Goal: Information Seeking & Learning: Find specific fact

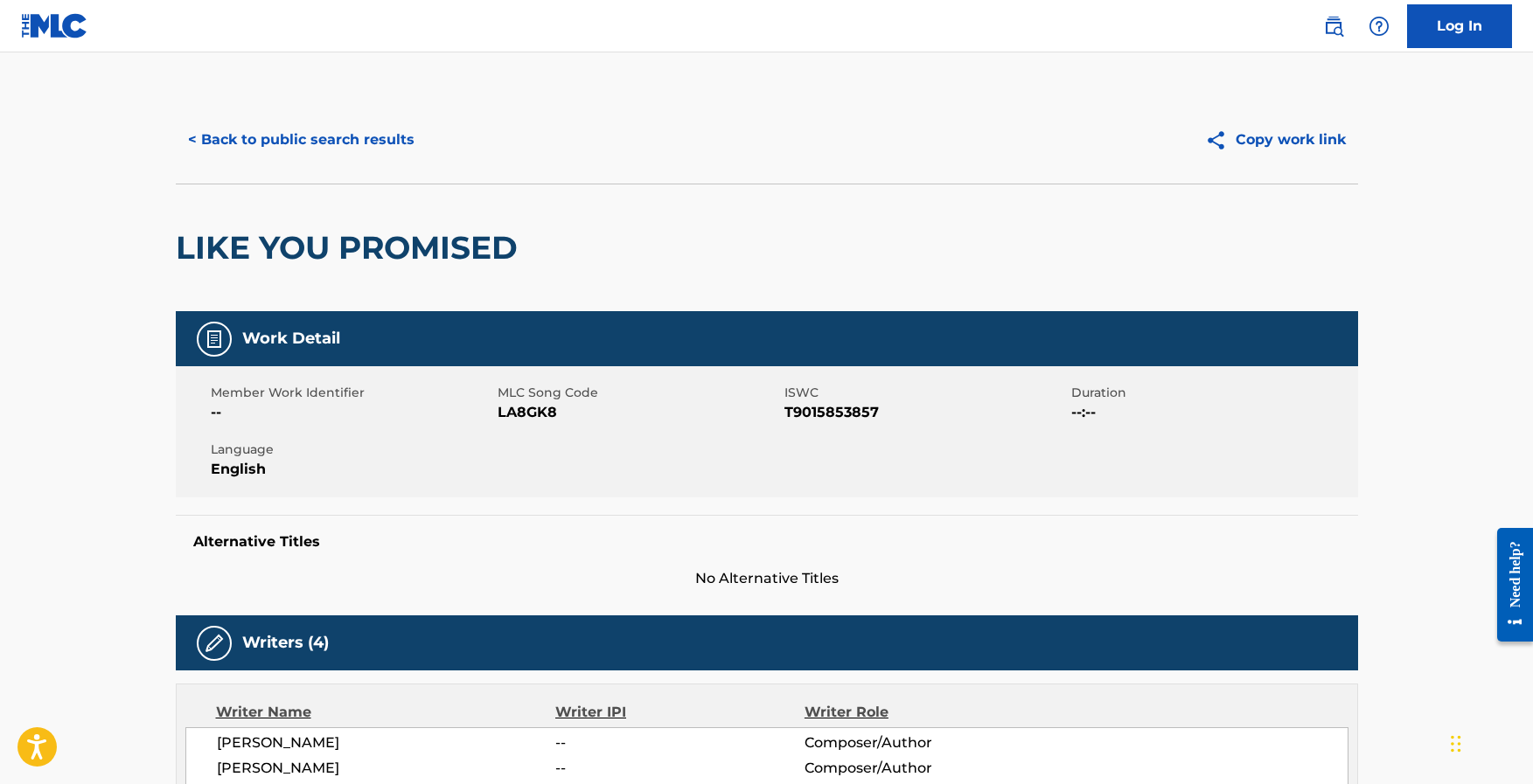
click at [381, 144] on button "< Back to public search results" at bounding box center [302, 140] width 251 height 44
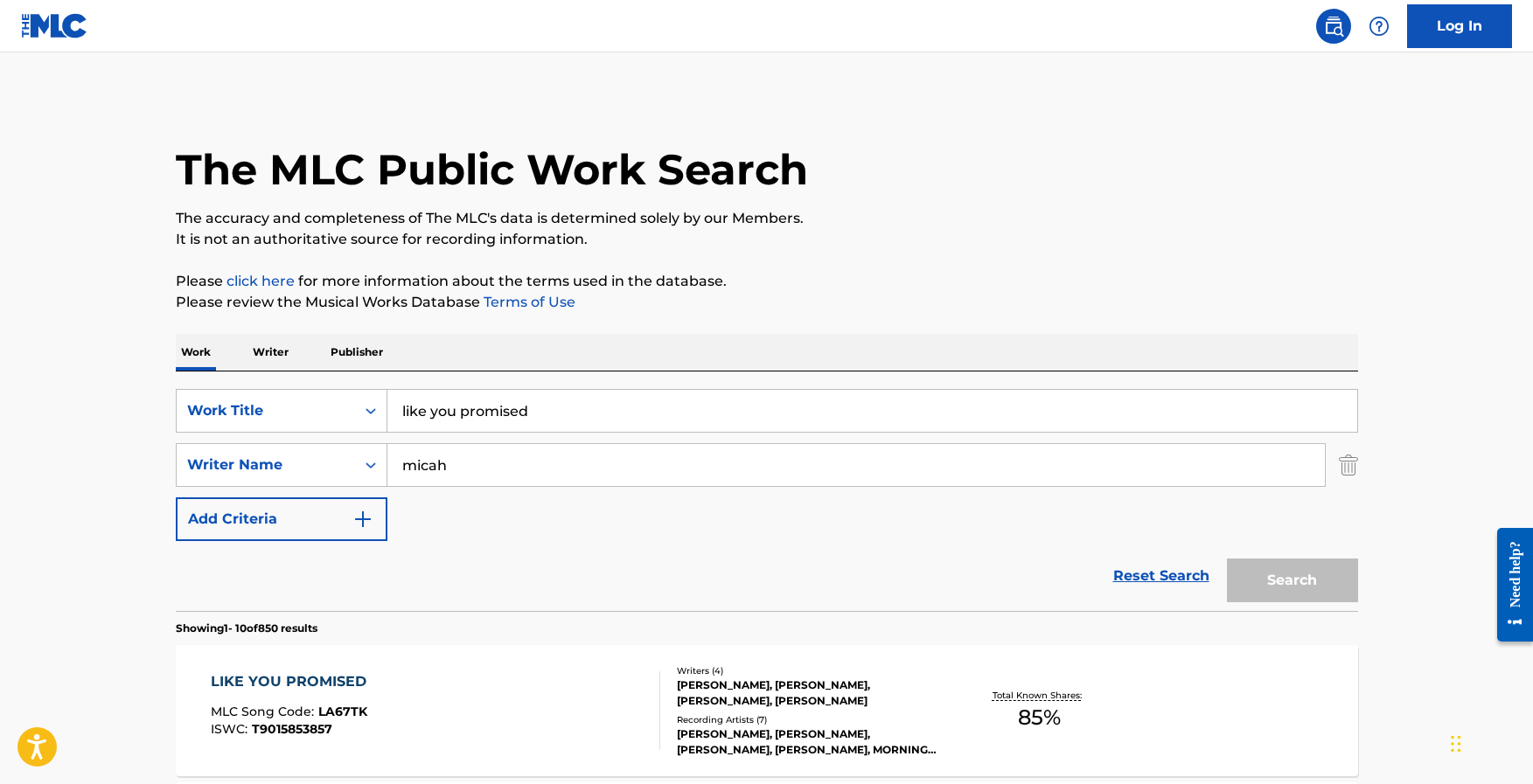
scroll to position [208, 0]
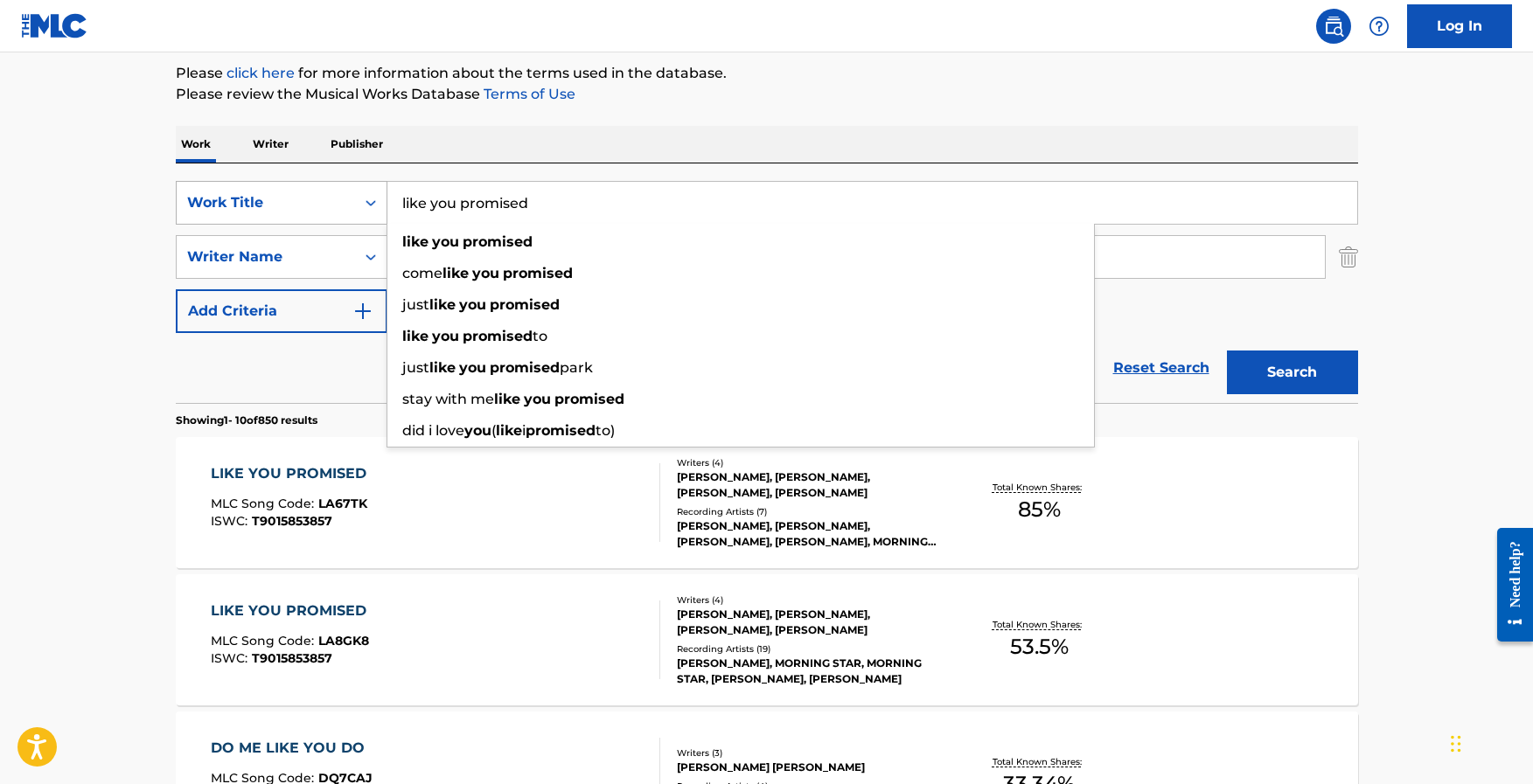
drag, startPoint x: 566, startPoint y: 210, endPoint x: 335, endPoint y: 186, distance: 232.2
click at [335, 186] on div "SearchWithCriteria0d80d6fa-1681-47bc-b098-f4b1df9f90b0 Work Title like you prom…" at bounding box center [767, 203] width 1183 height 44
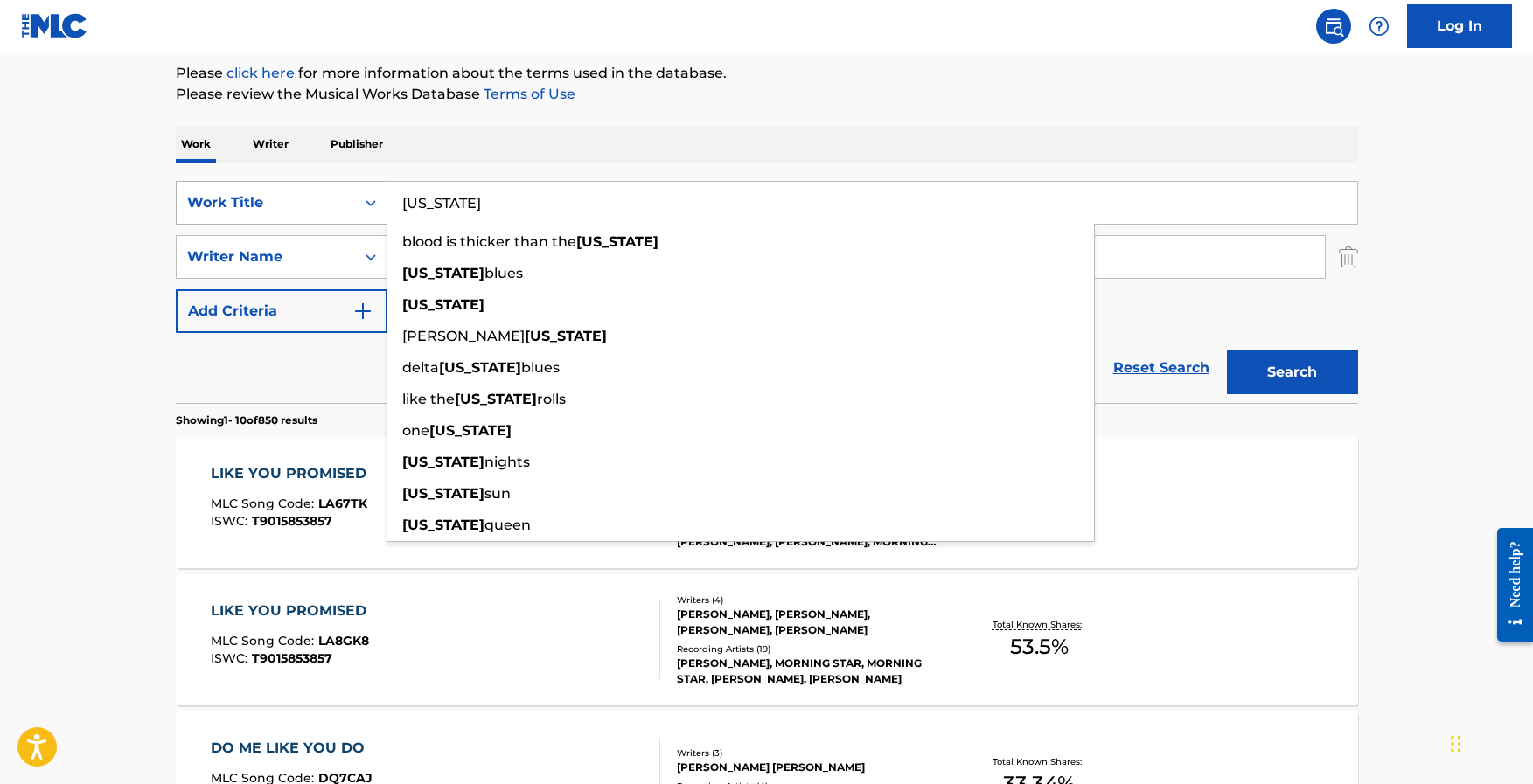
type input "[US_STATE]"
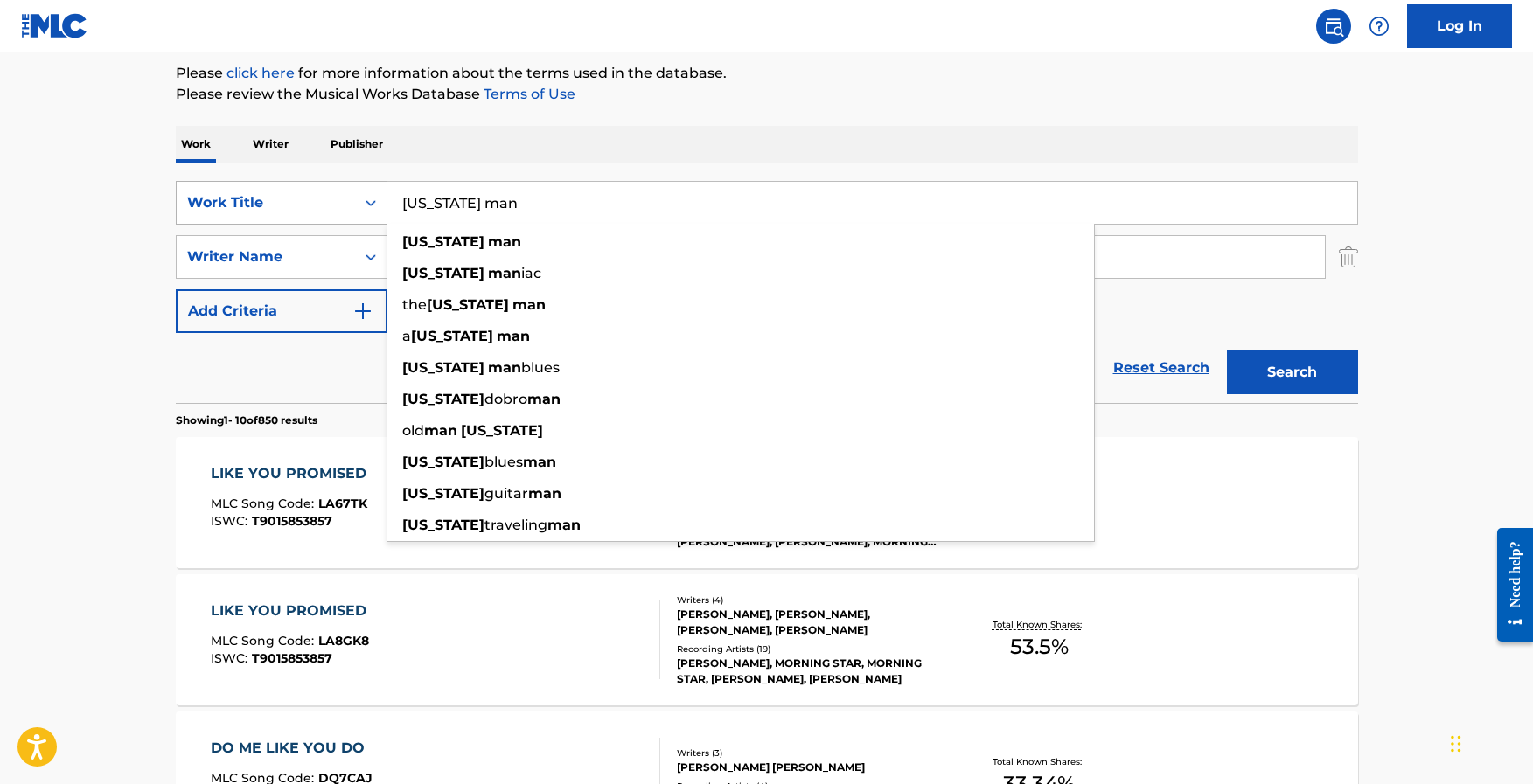
click at [1227, 350] on button "Search" at bounding box center [1292, 372] width 131 height 44
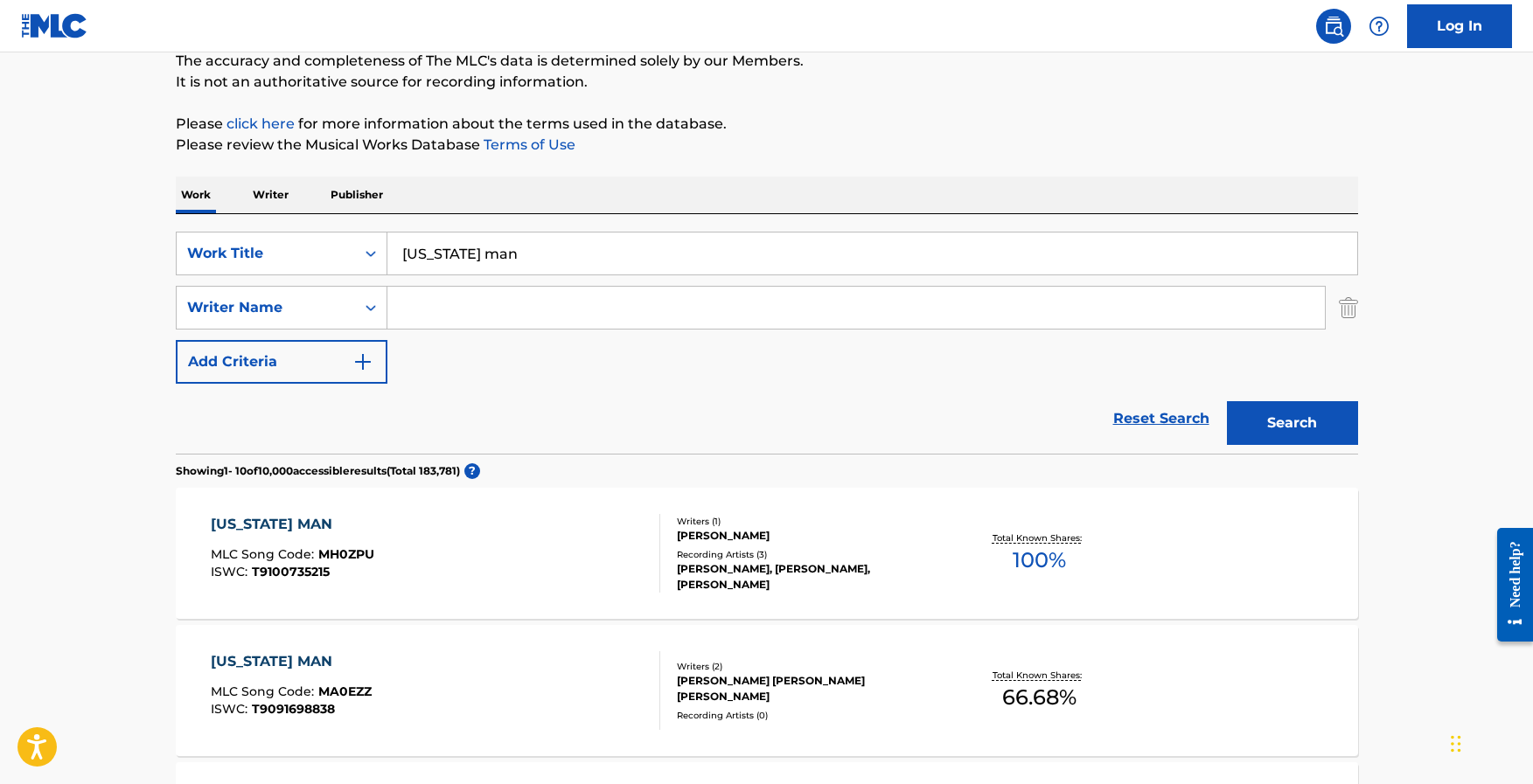
scroll to position [0, 0]
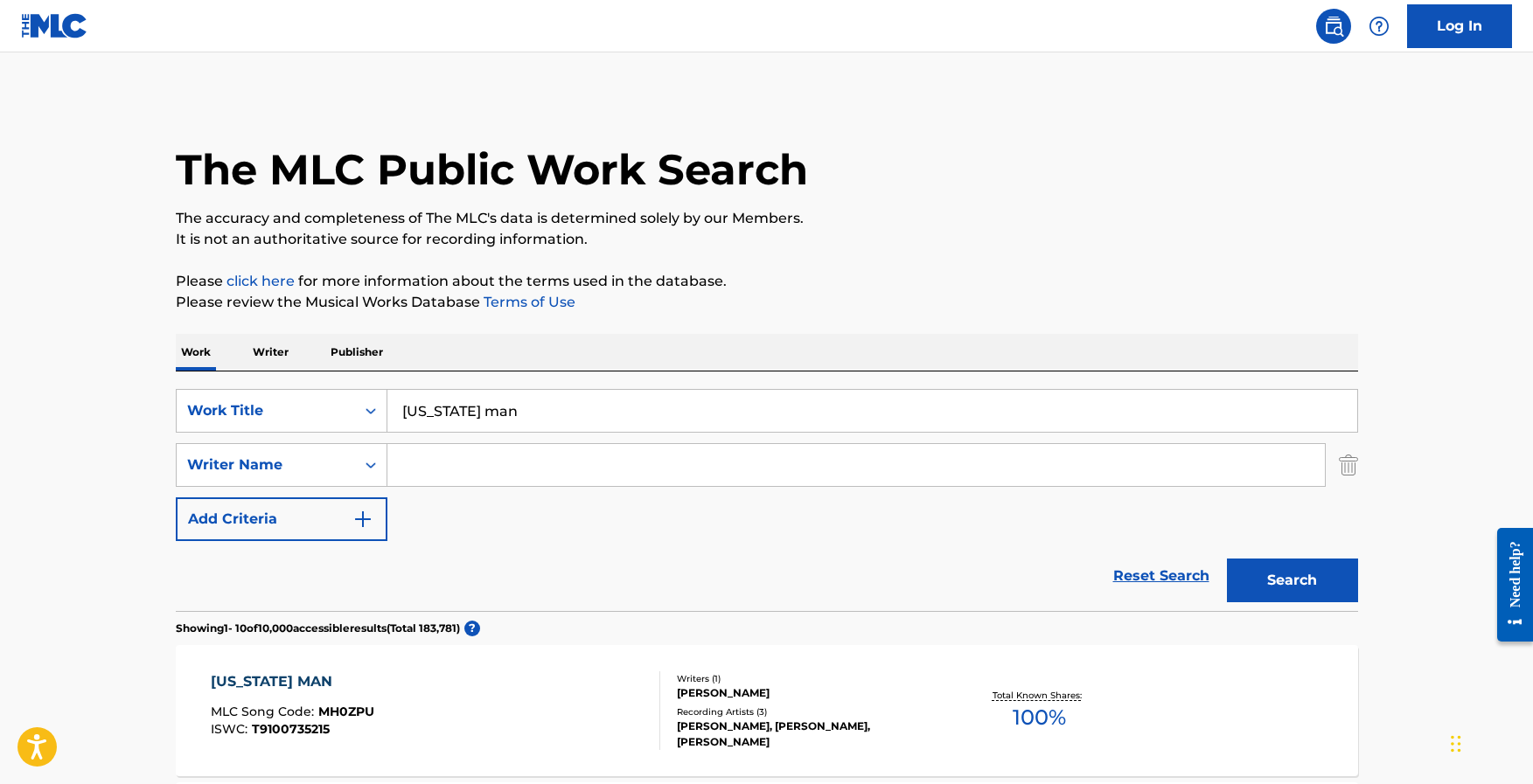
click at [401, 412] on input "[US_STATE] man" at bounding box center [872, 410] width 970 height 42
type input "[US_STATE] [US_STATE] man"
click at [1227, 559] on button "Search" at bounding box center [1292, 580] width 131 height 44
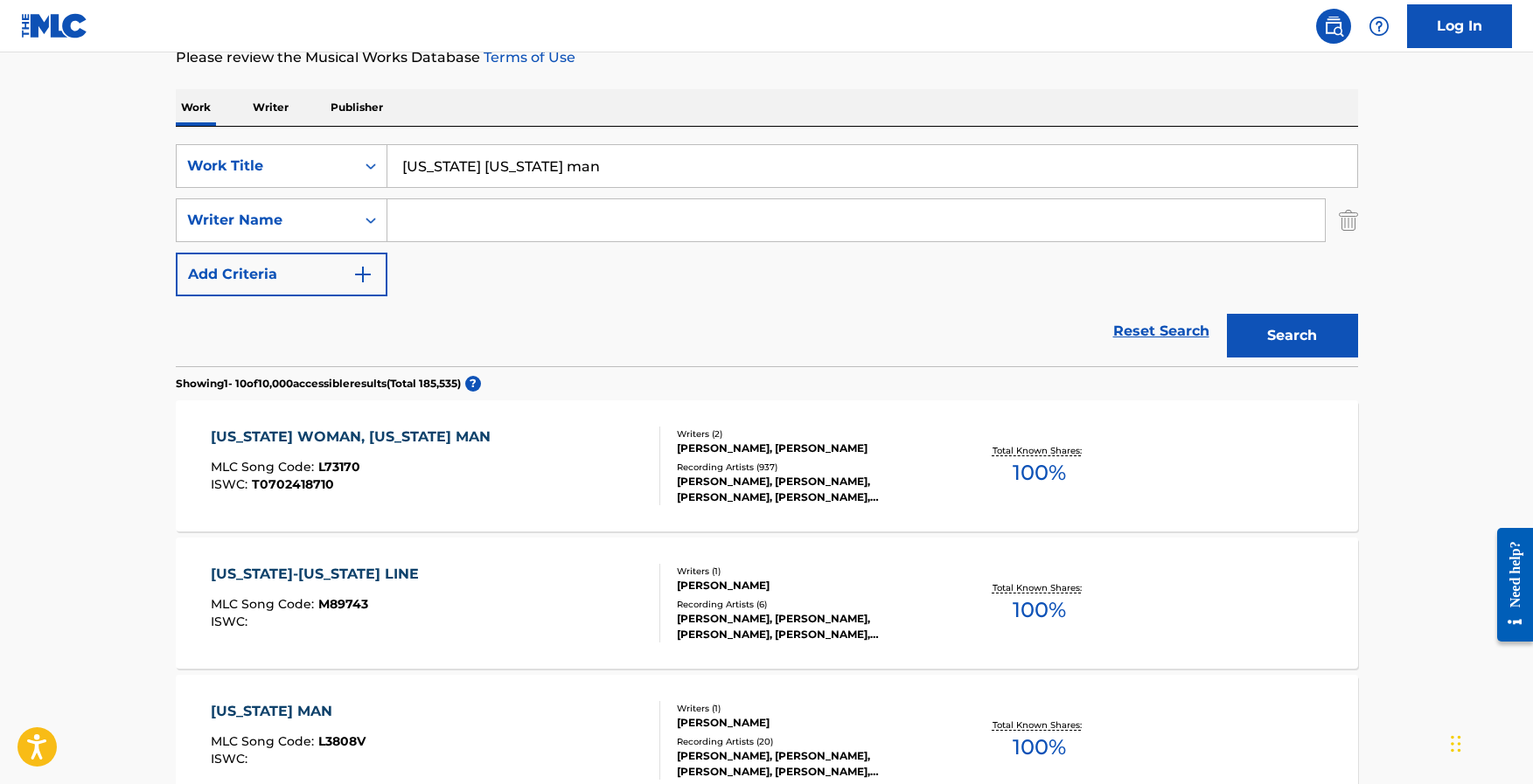
scroll to position [250, 0]
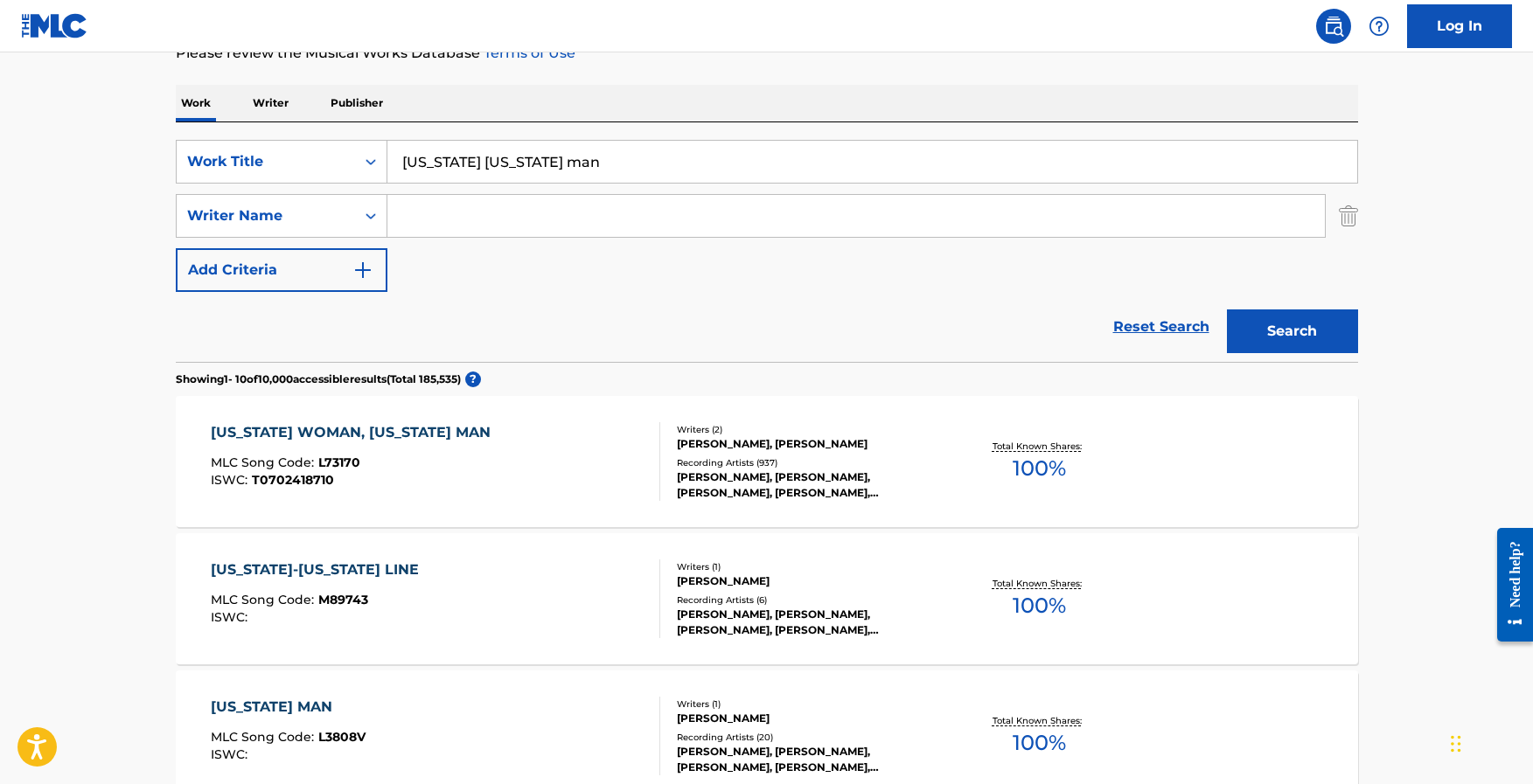
click at [352, 438] on div "[US_STATE] WOMAN, [US_STATE] MAN" at bounding box center [354, 432] width 289 height 21
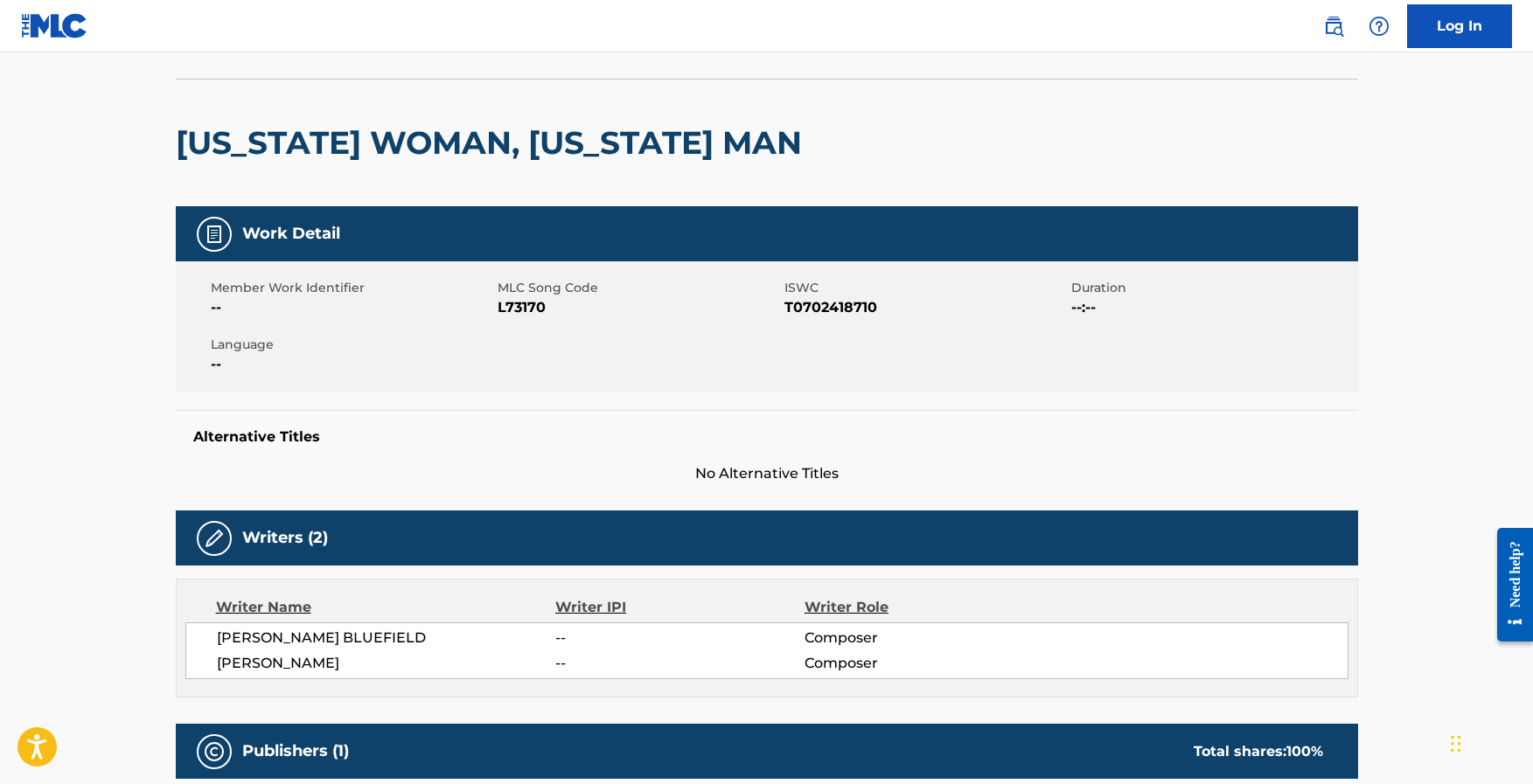
scroll to position [92, 0]
